Goal: Use online tool/utility: Utilize a website feature to perform a specific function

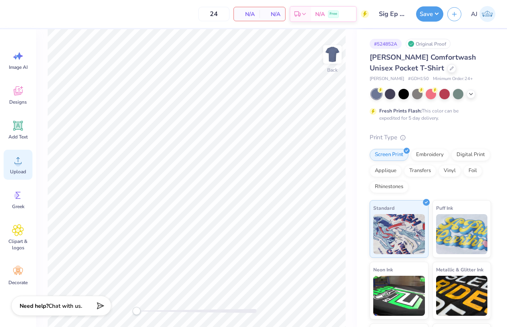
click at [18, 166] on circle at bounding box center [18, 164] width 6 height 6
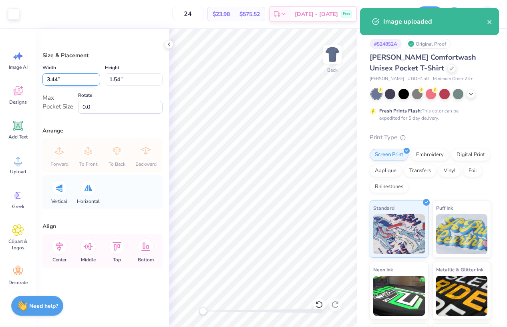
click at [58, 77] on input "3.44" at bounding box center [71, 79] width 58 height 12
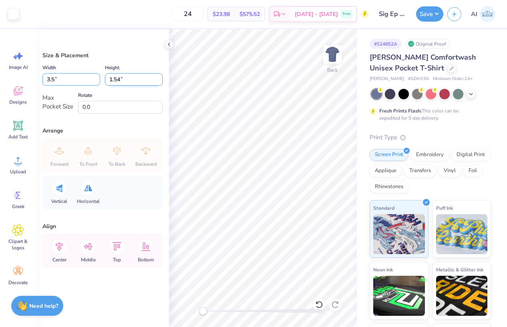
type input "3.50"
type input "1.57"
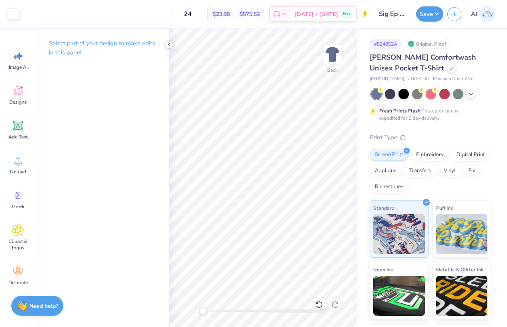
click at [169, 42] on icon at bounding box center [169, 44] width 6 height 6
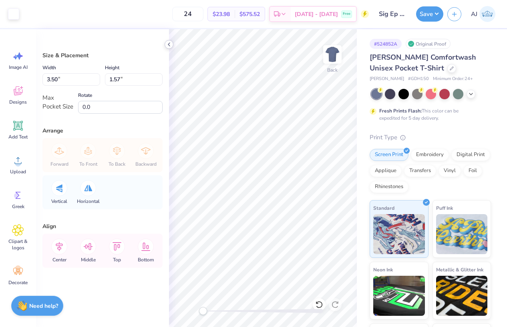
type input "2.72"
type input "1.22"
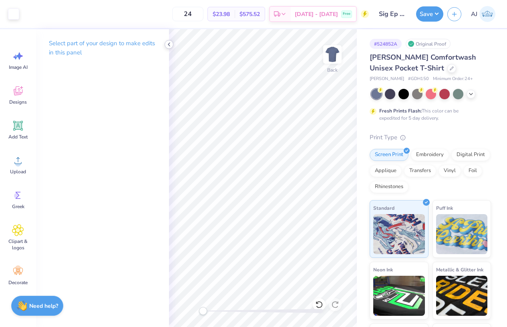
click at [171, 42] on icon at bounding box center [169, 44] width 6 height 6
click at [333, 49] on img at bounding box center [333, 54] width 32 height 32
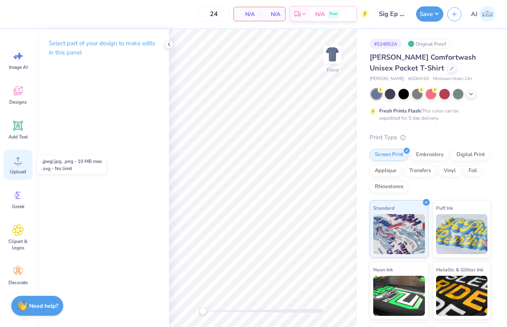
click at [16, 167] on div "Upload" at bounding box center [18, 165] width 29 height 30
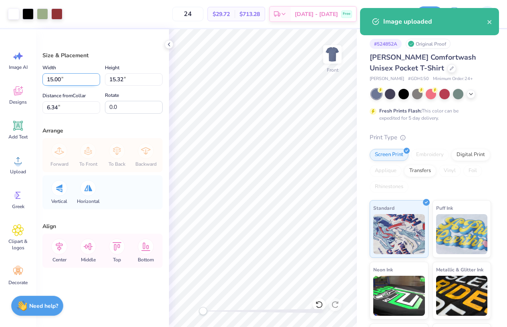
click at [61, 80] on input "15.00" at bounding box center [71, 79] width 58 height 12
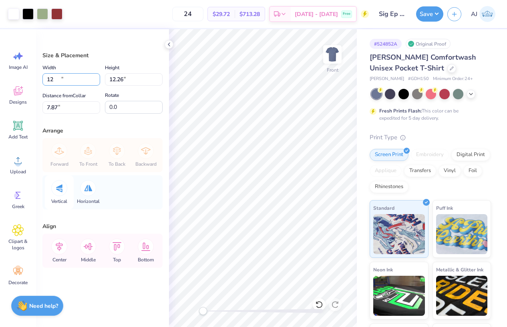
type input "12.00"
type input "12.26"
click at [78, 109] on input "7.87" at bounding box center [71, 107] width 58 height 12
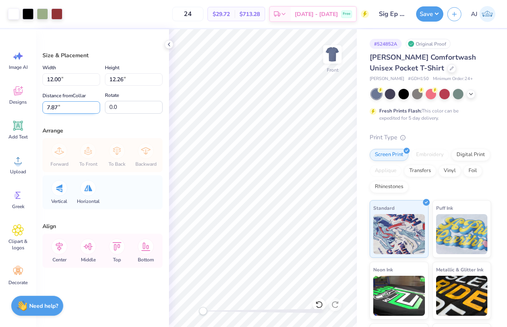
click at [78, 109] on input "7.87" at bounding box center [71, 107] width 58 height 12
type input "3"
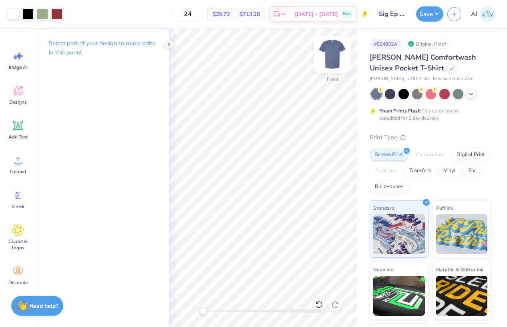
click at [336, 51] on img at bounding box center [333, 54] width 32 height 32
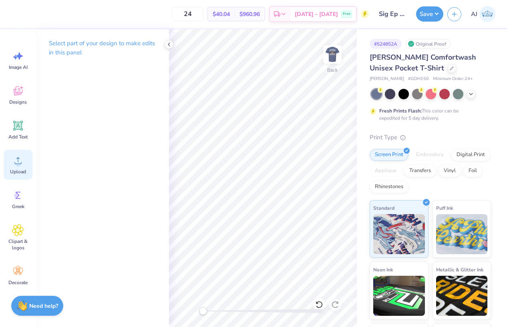
click at [17, 165] on circle at bounding box center [18, 164] width 6 height 6
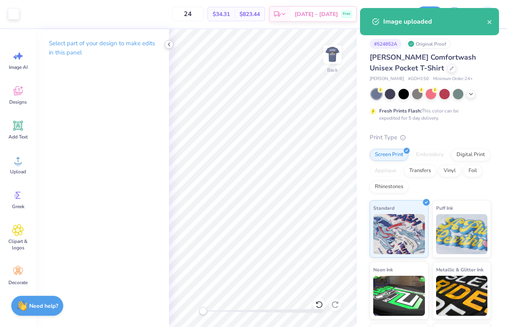
click at [169, 44] on icon at bounding box center [169, 44] width 6 height 6
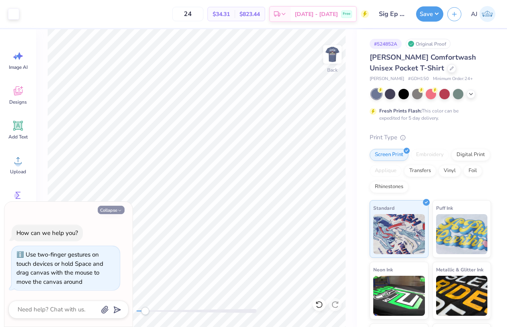
click at [112, 212] on button "Collapse" at bounding box center [111, 210] width 27 height 8
type textarea "x"
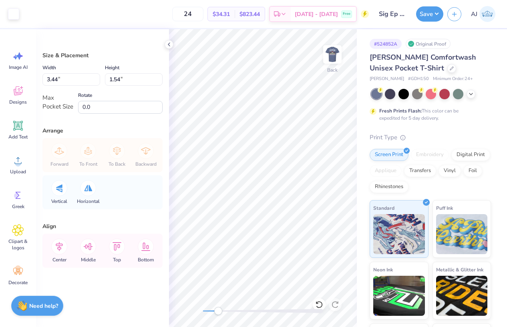
type input "2.39"
type input "1.07"
type input "2.54"
type input "1.14"
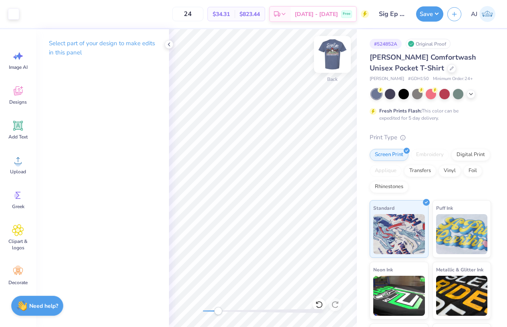
click at [337, 54] on img at bounding box center [333, 54] width 32 height 32
click at [336, 55] on img at bounding box center [333, 54] width 32 height 32
click at [169, 44] on icon at bounding box center [169, 44] width 6 height 6
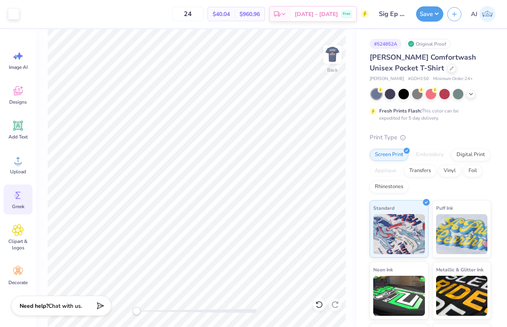
click at [19, 199] on icon at bounding box center [18, 196] width 12 height 12
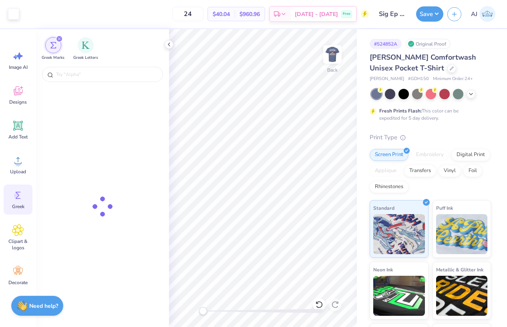
click at [26, 198] on div "Greek" at bounding box center [18, 200] width 29 height 30
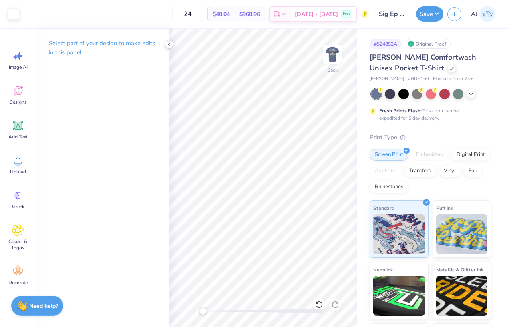
click at [171, 45] on icon at bounding box center [169, 44] width 6 height 6
click at [438, 11] on button "Save" at bounding box center [429, 12] width 27 height 15
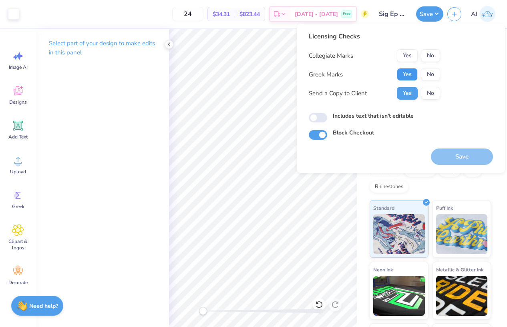
click at [411, 75] on button "Yes" at bounding box center [407, 74] width 21 height 13
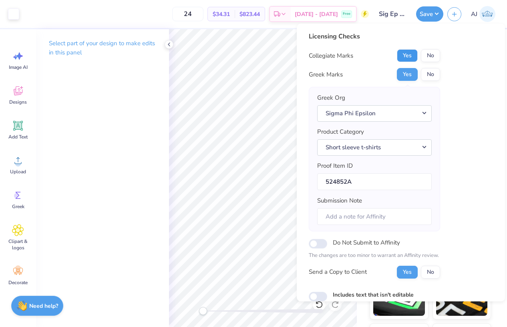
click at [413, 51] on button "Yes" at bounding box center [407, 55] width 21 height 13
click at [324, 296] on input "Includes text that isn't editable" at bounding box center [318, 297] width 18 height 10
checkbox input "true"
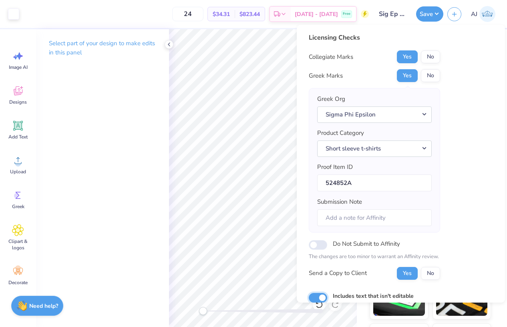
scroll to position [50, 0]
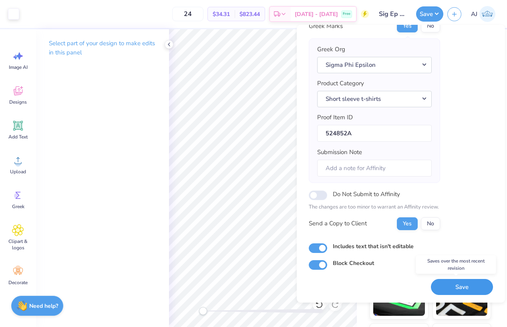
click at [453, 282] on button "Save" at bounding box center [462, 287] width 62 height 16
